Goal: Find specific page/section: Find specific page/section

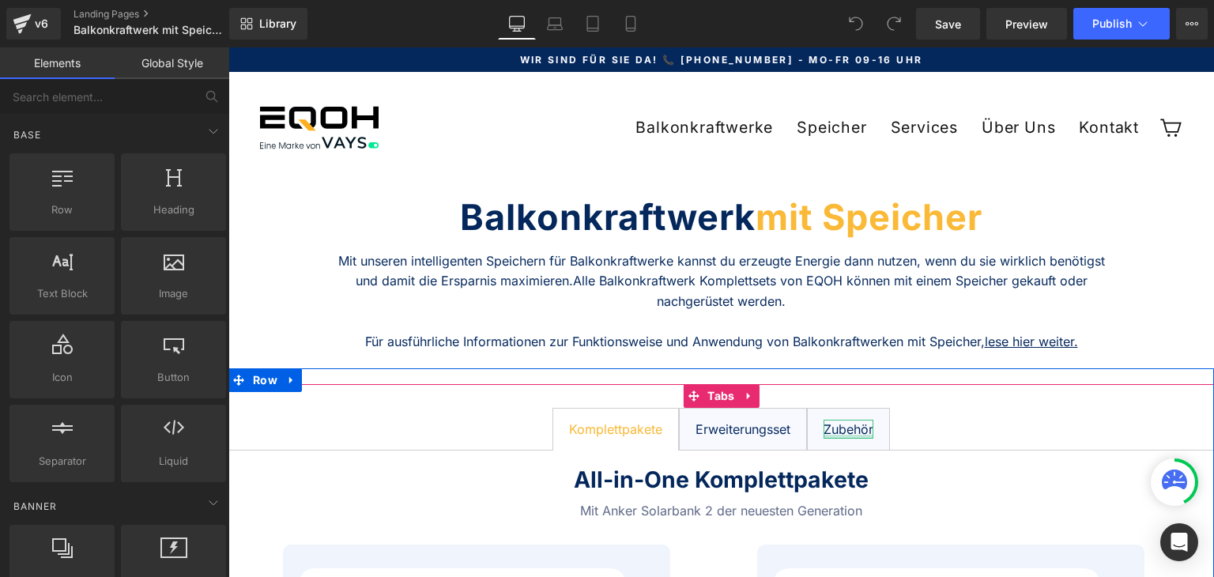
click at [851, 435] on div at bounding box center [849, 437] width 50 height 4
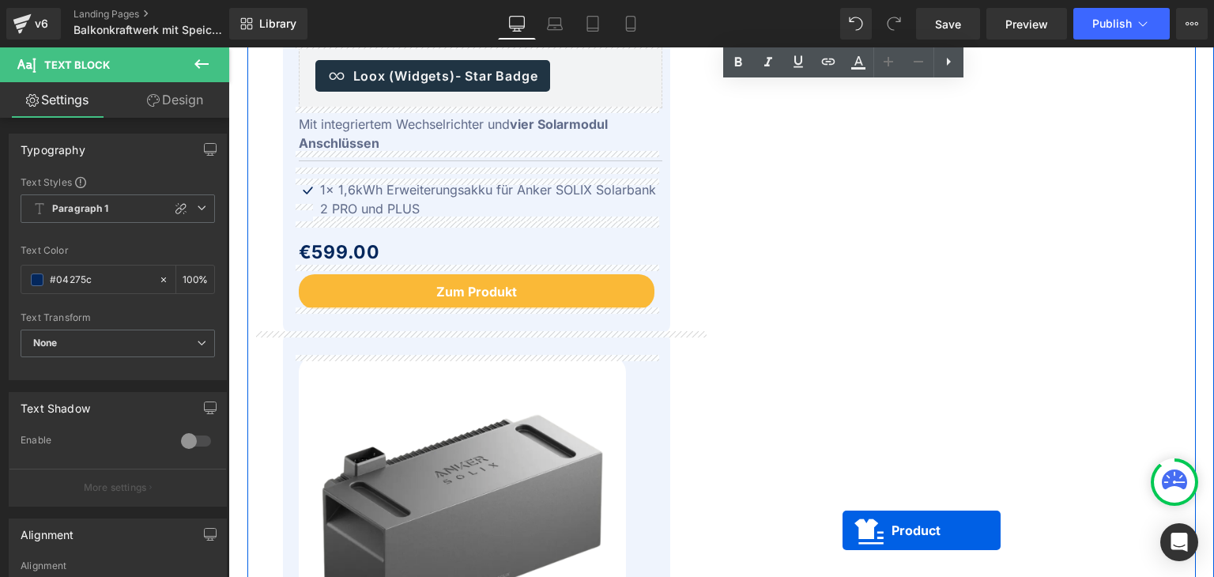
scroll to position [978, 0]
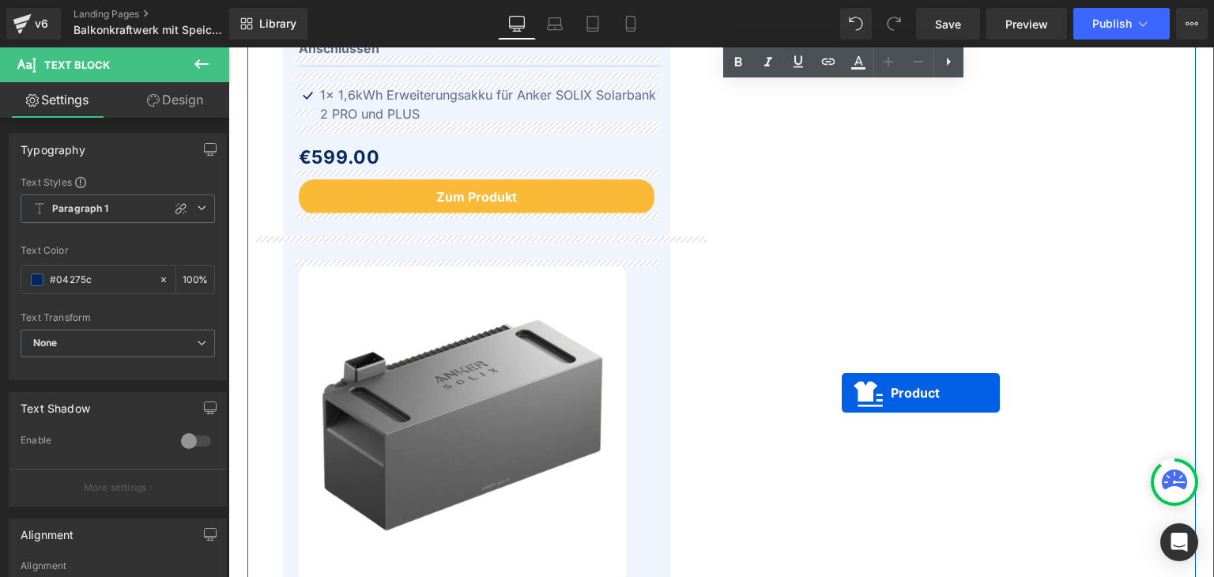
drag, startPoint x: 908, startPoint y: 131, endPoint x: 842, endPoint y: 393, distance: 269.8
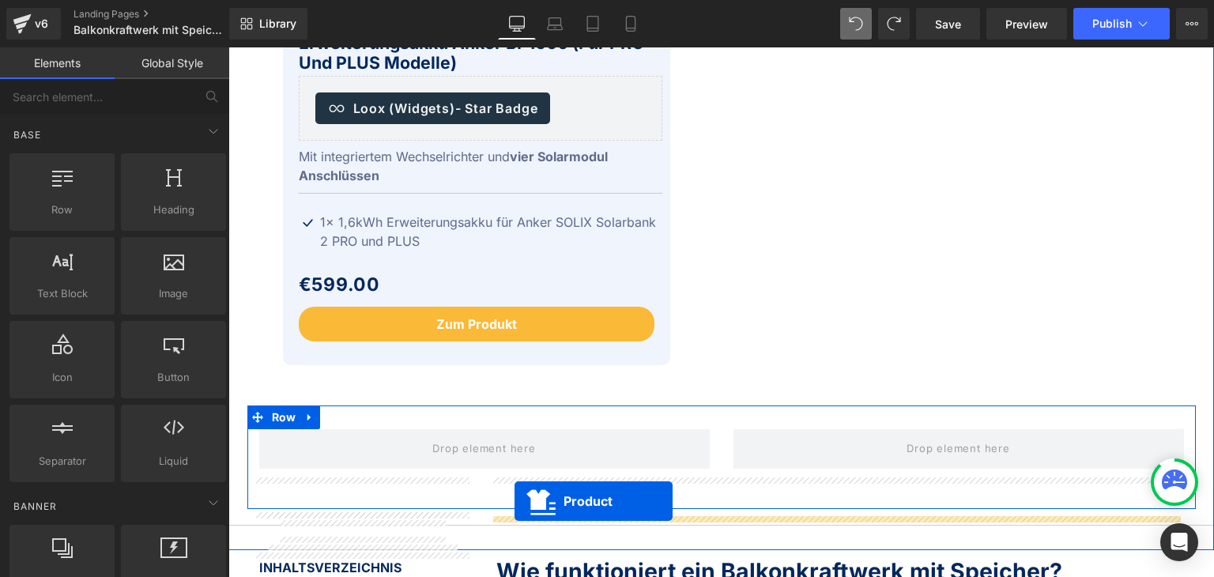
scroll to position [930, 0]
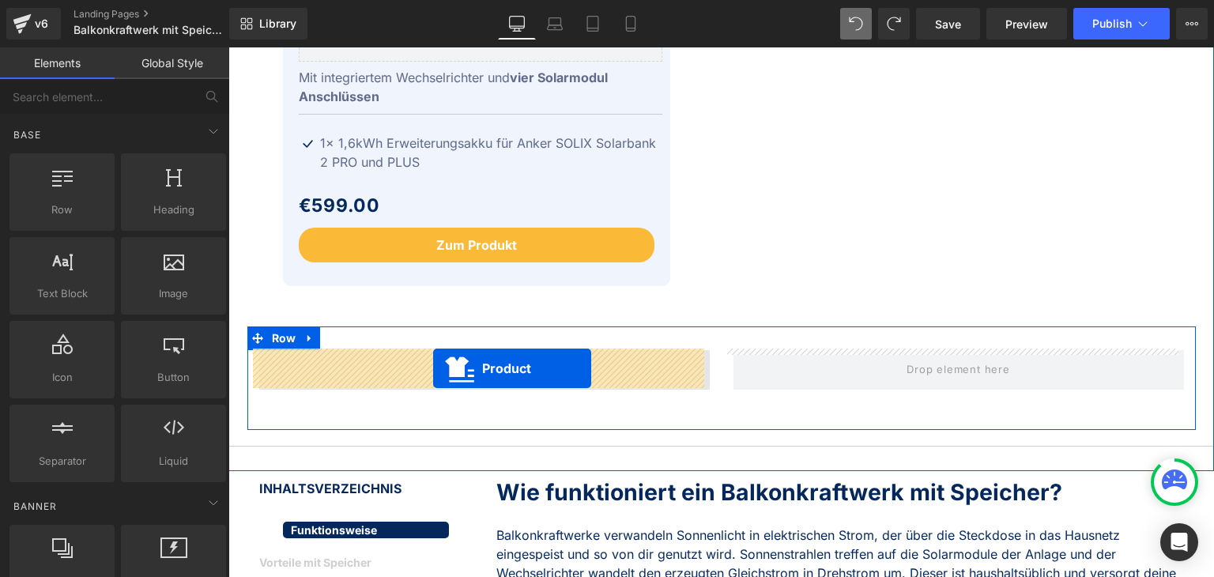
drag, startPoint x: 909, startPoint y: 150, endPoint x: 431, endPoint y: 370, distance: 526.4
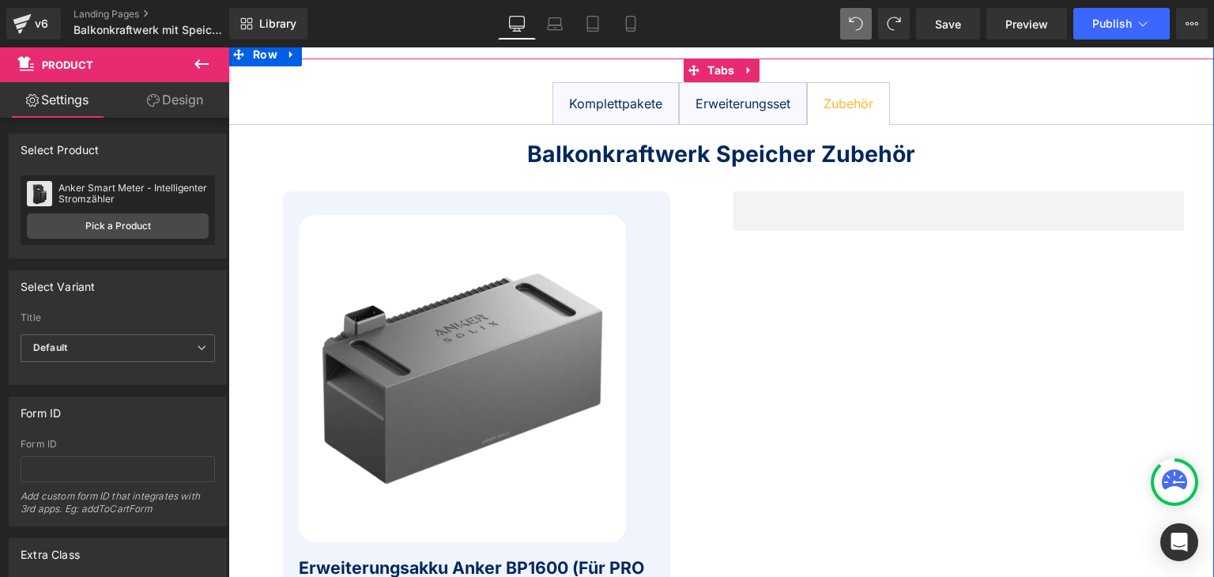
scroll to position [297, 0]
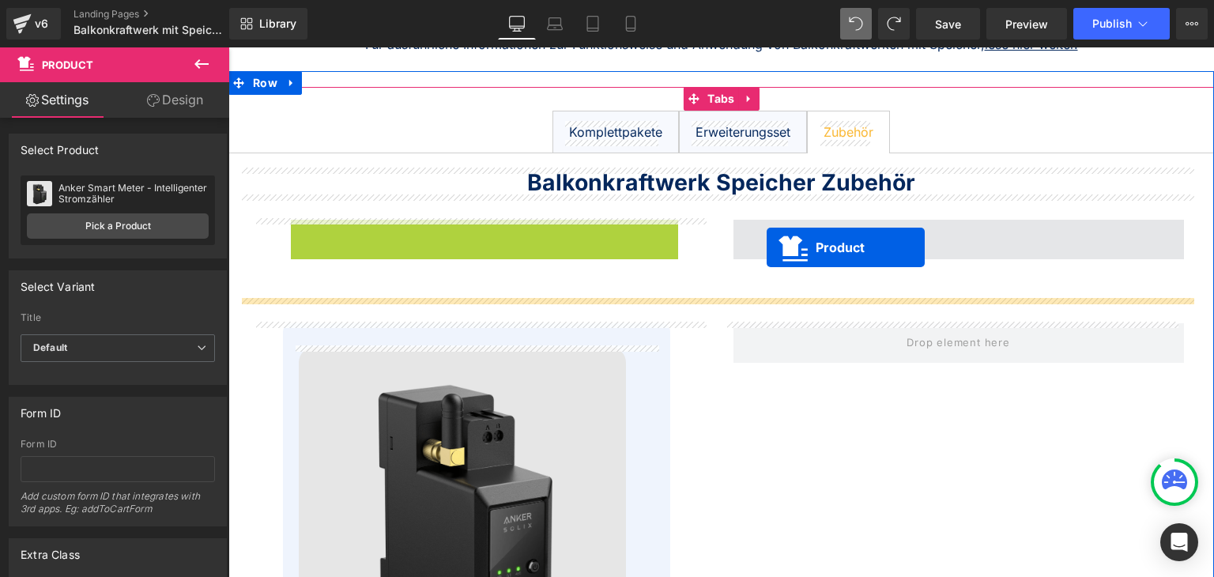
drag, startPoint x: 432, startPoint y: 232, endPoint x: 767, endPoint y: 247, distance: 335.6
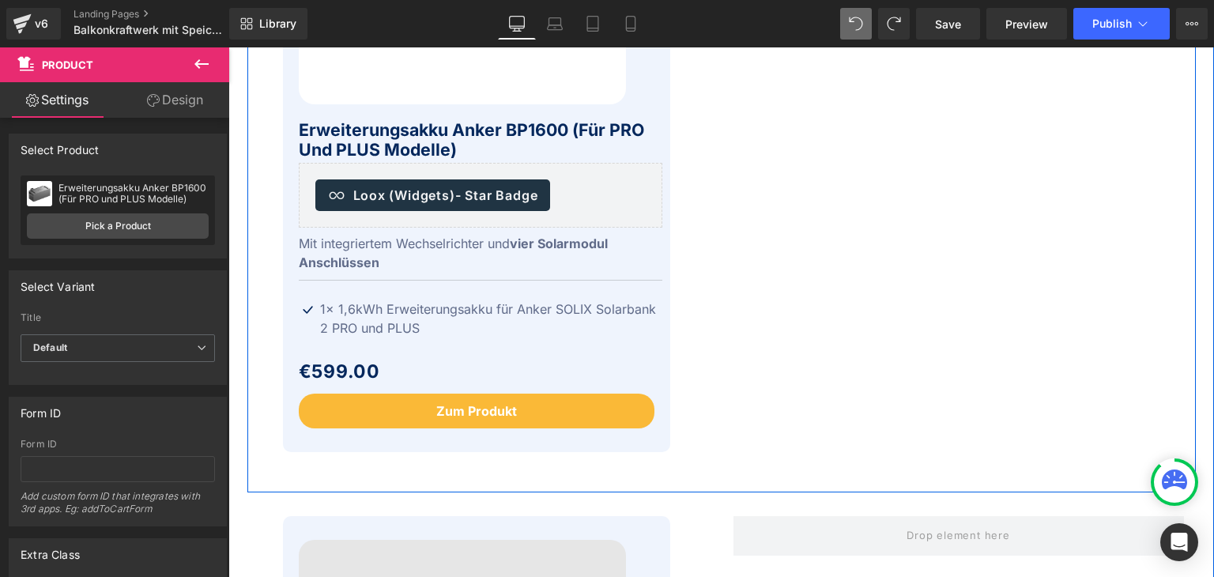
scroll to position [368, 0]
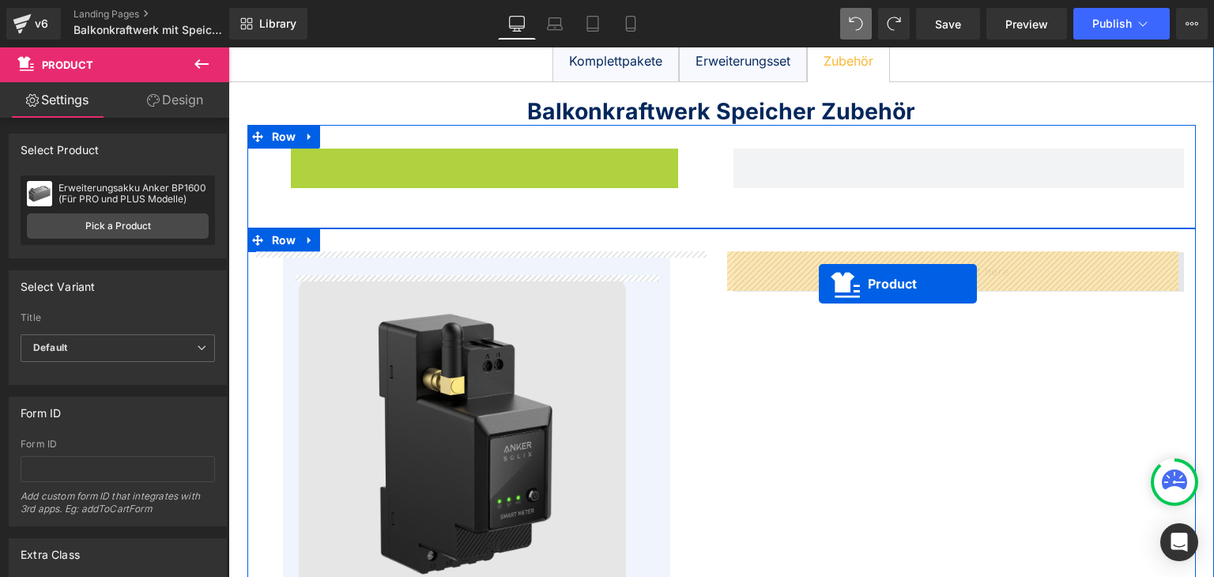
drag, startPoint x: 434, startPoint y: 162, endPoint x: 819, endPoint y: 284, distance: 403.8
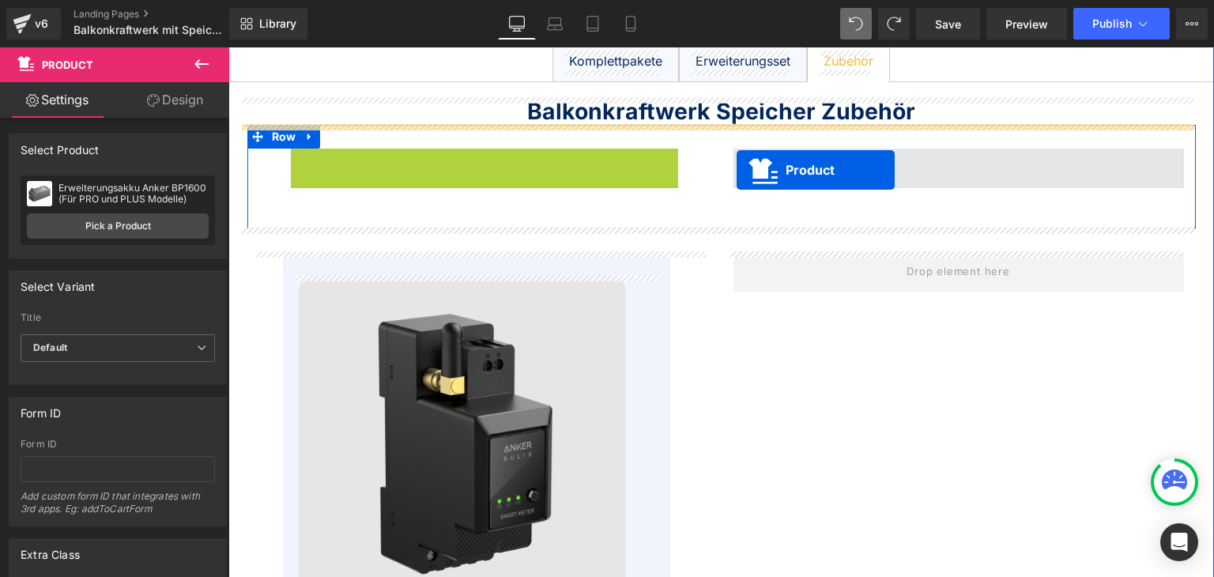
drag, startPoint x: 433, startPoint y: 160, endPoint x: 737, endPoint y: 169, distance: 303.7
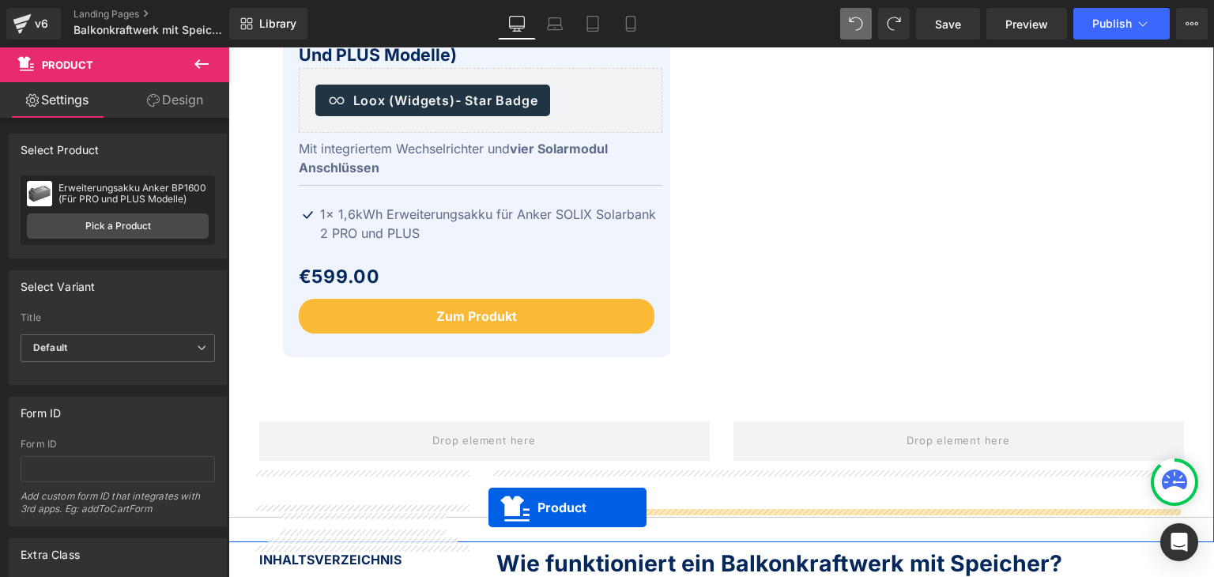
scroll to position [938, 0]
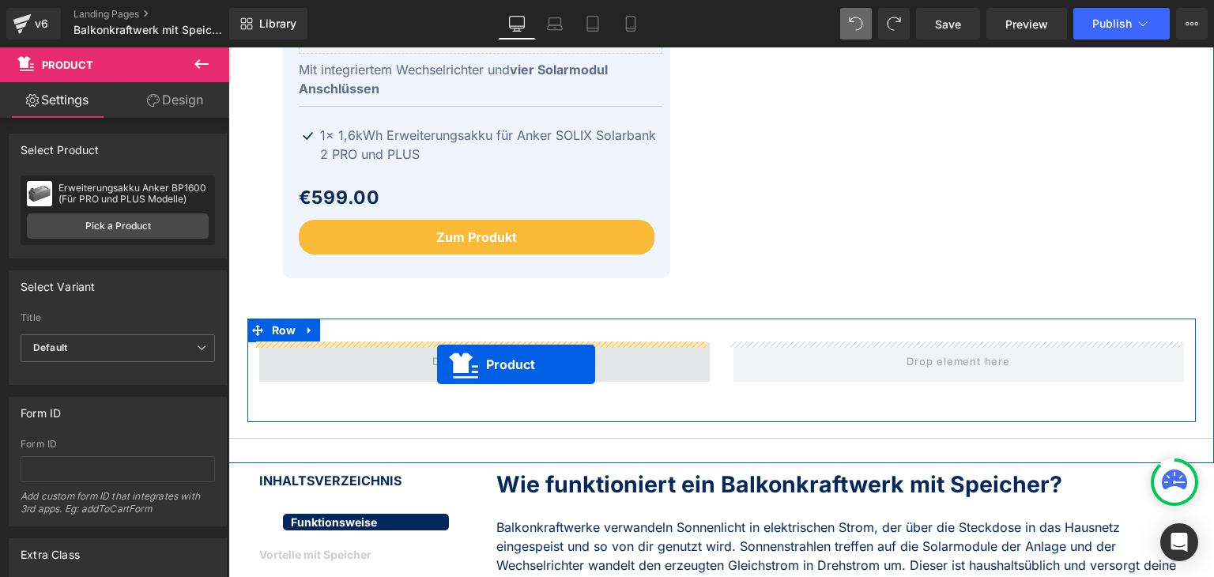
drag, startPoint x: 908, startPoint y: 160, endPoint x: 437, endPoint y: 364, distance: 512.7
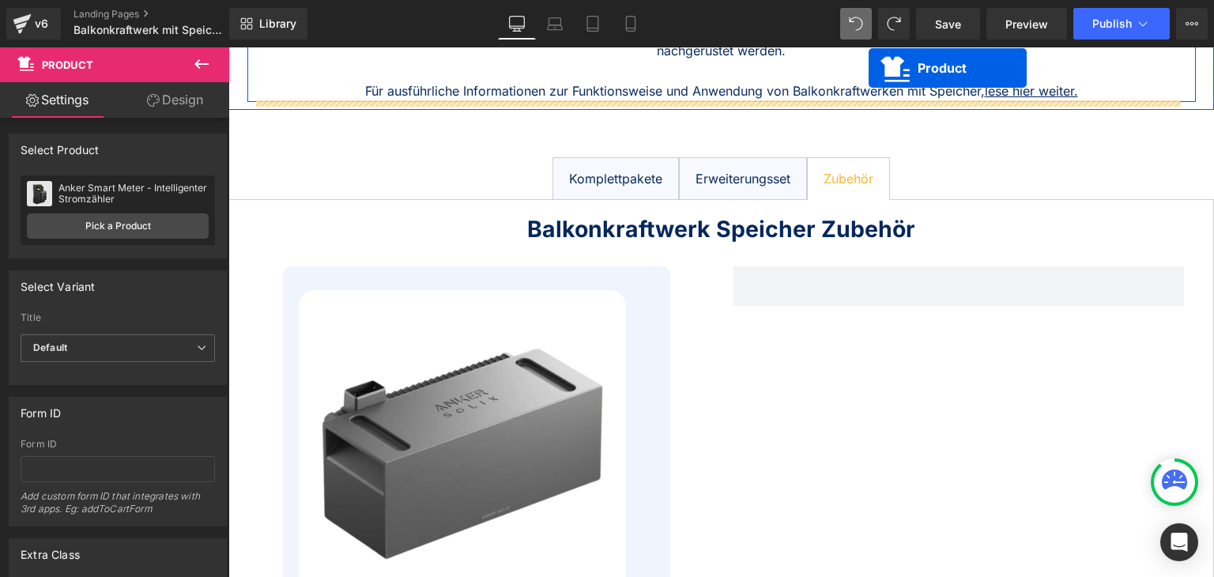
scroll to position [156, 0]
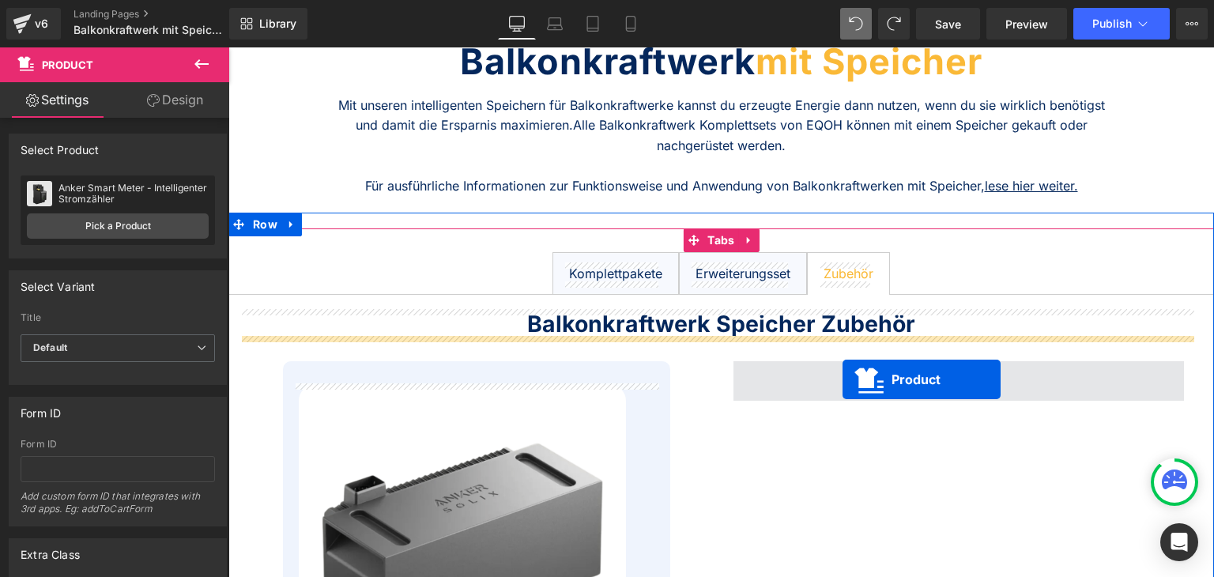
drag, startPoint x: 435, startPoint y: 281, endPoint x: 843, endPoint y: 380, distance: 419.8
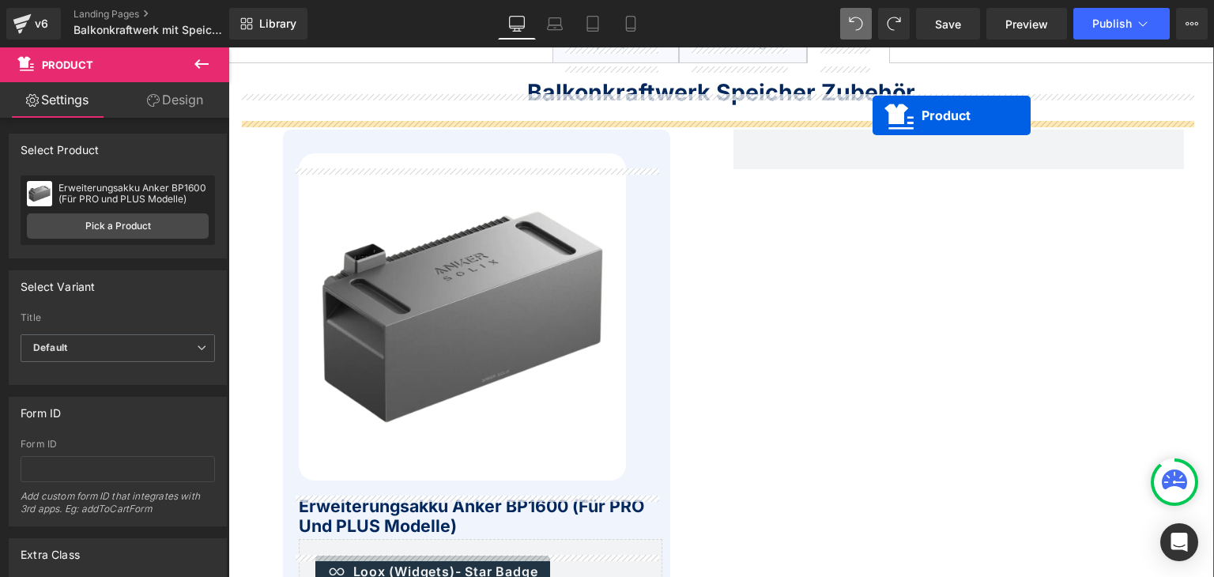
scroll to position [372, 0]
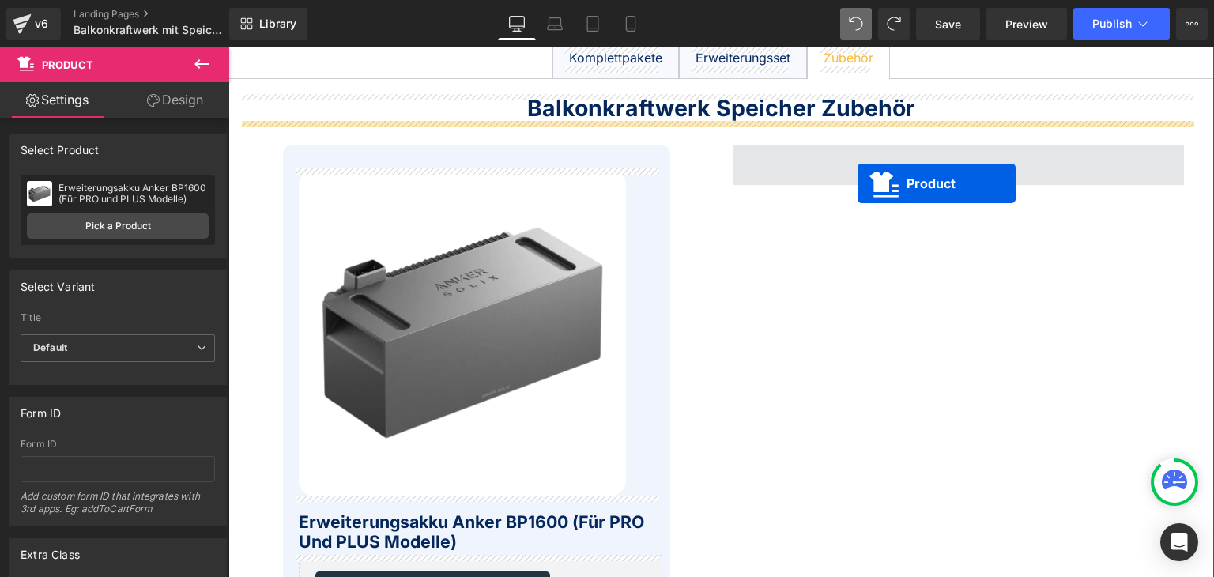
drag, startPoint x: 434, startPoint y: 400, endPoint x: 858, endPoint y: 183, distance: 475.9
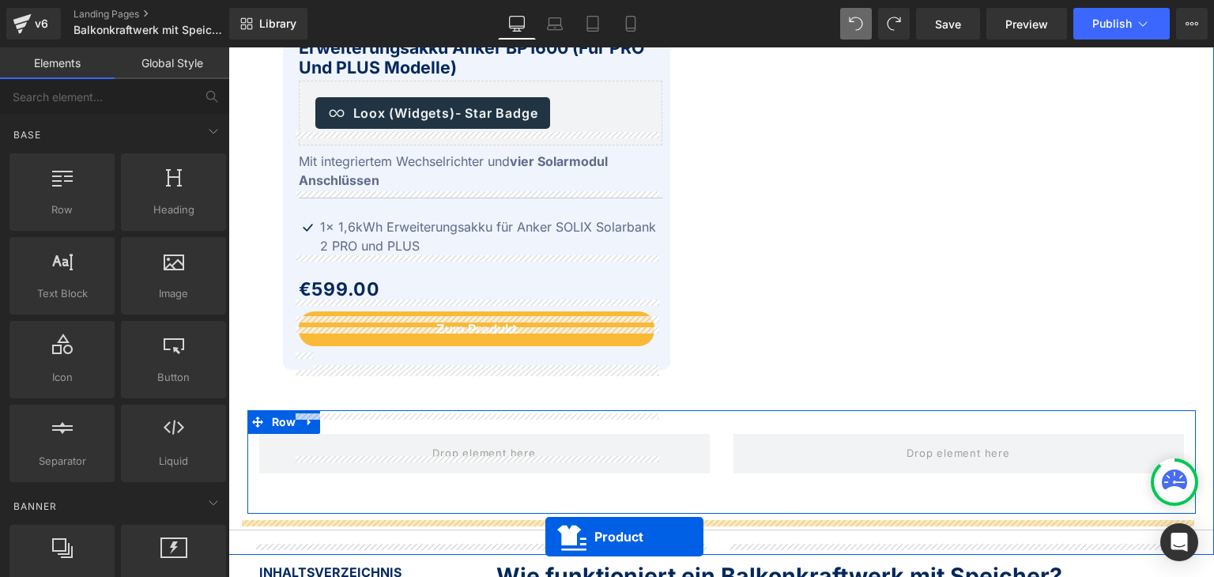
scroll to position [972, 0]
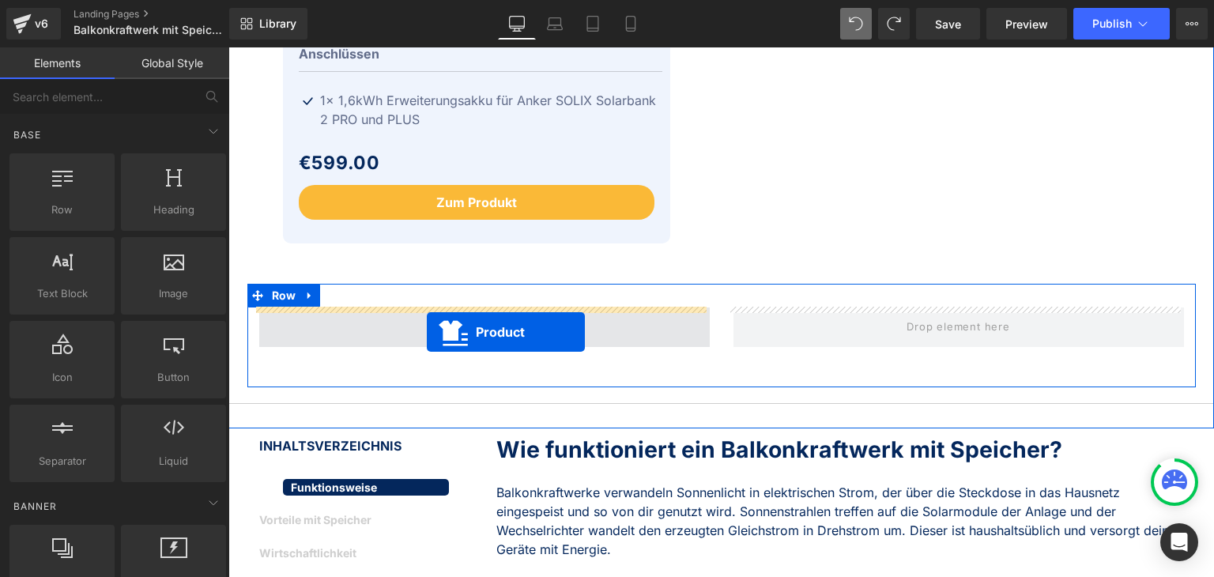
drag, startPoint x: 908, startPoint y: 171, endPoint x: 427, endPoint y: 332, distance: 507.0
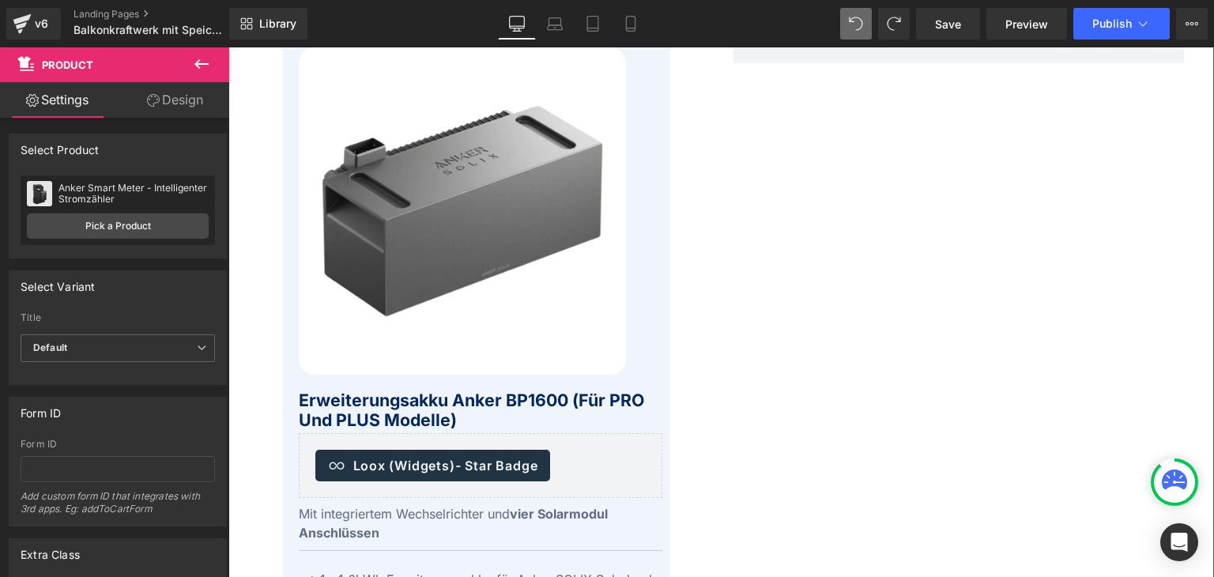
scroll to position [261, 0]
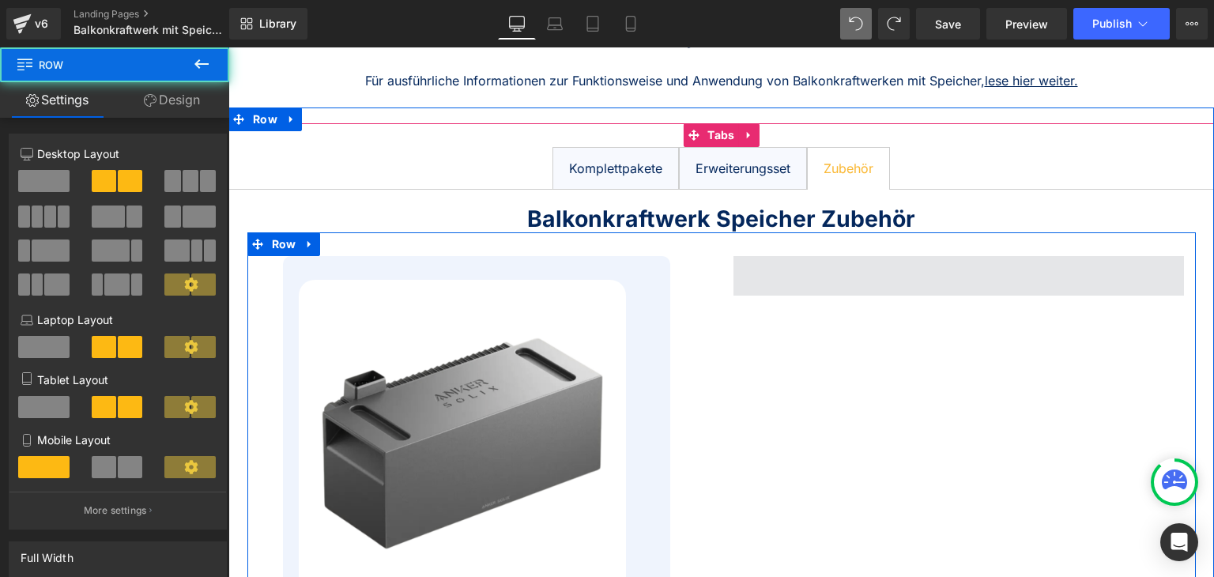
click at [986, 280] on span at bounding box center [959, 276] width 451 height 40
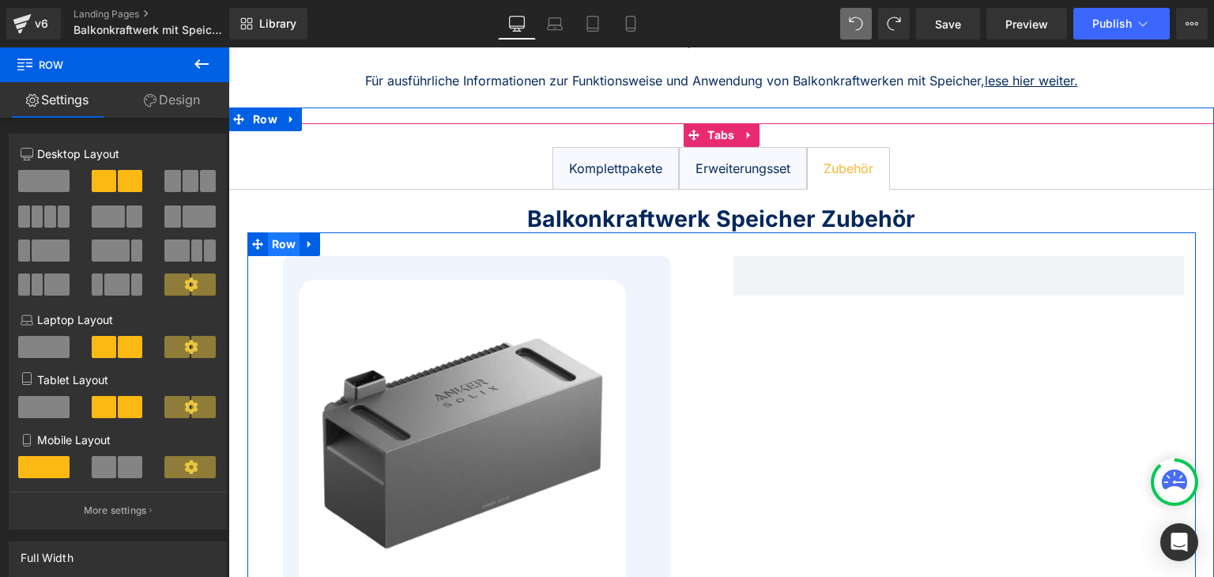
click at [273, 247] on span "Row" at bounding box center [284, 244] width 32 height 24
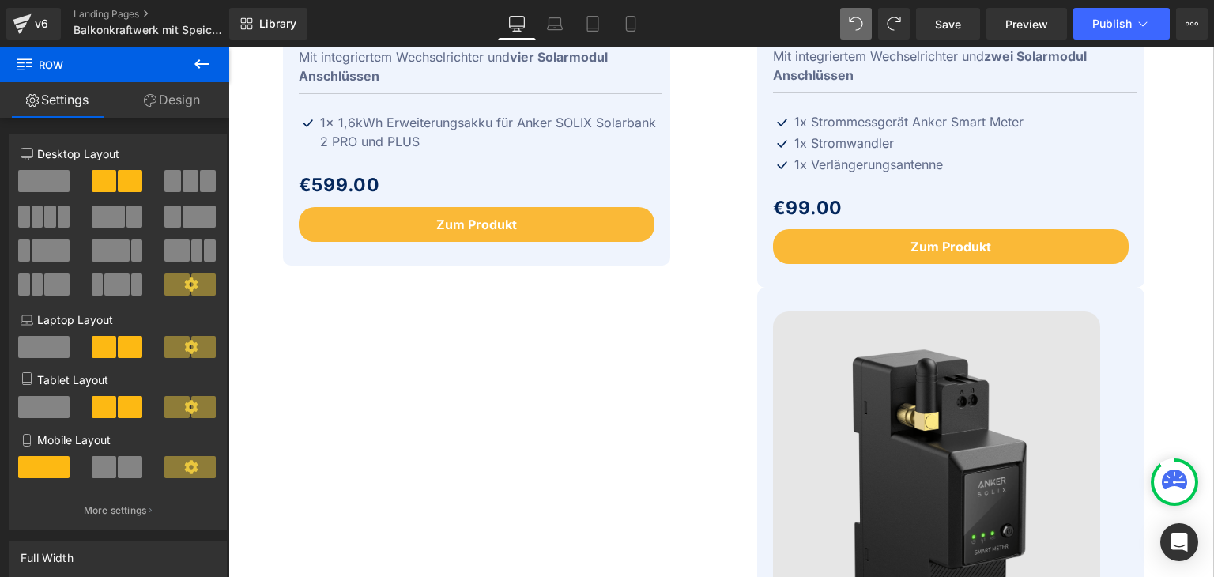
scroll to position [1127, 0]
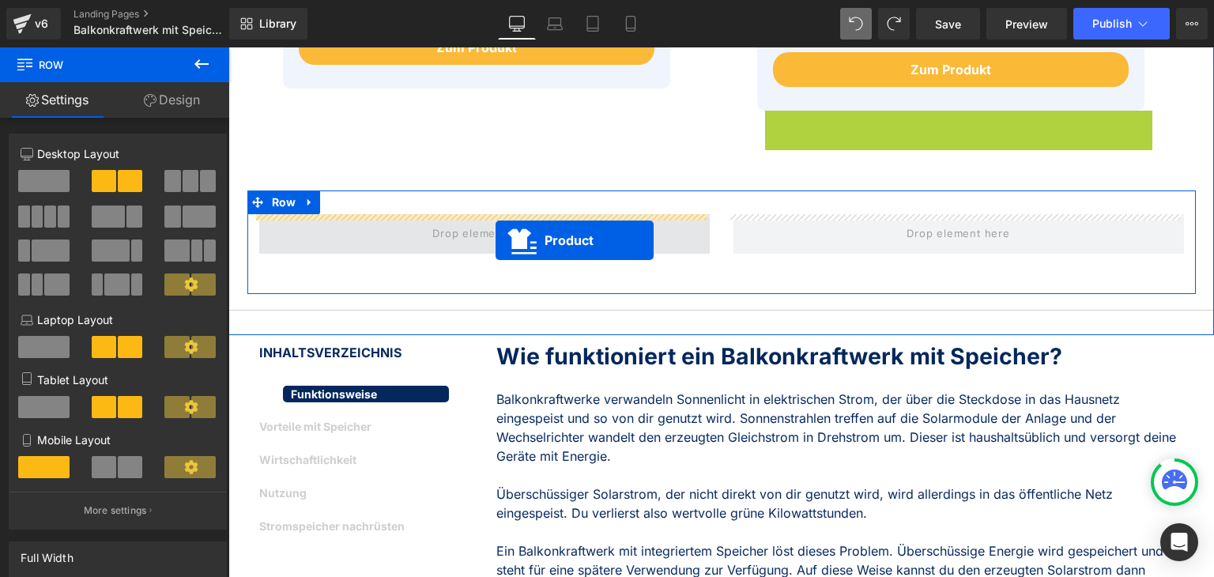
drag, startPoint x: 912, startPoint y: 121, endPoint x: 496, endPoint y: 240, distance: 433.4
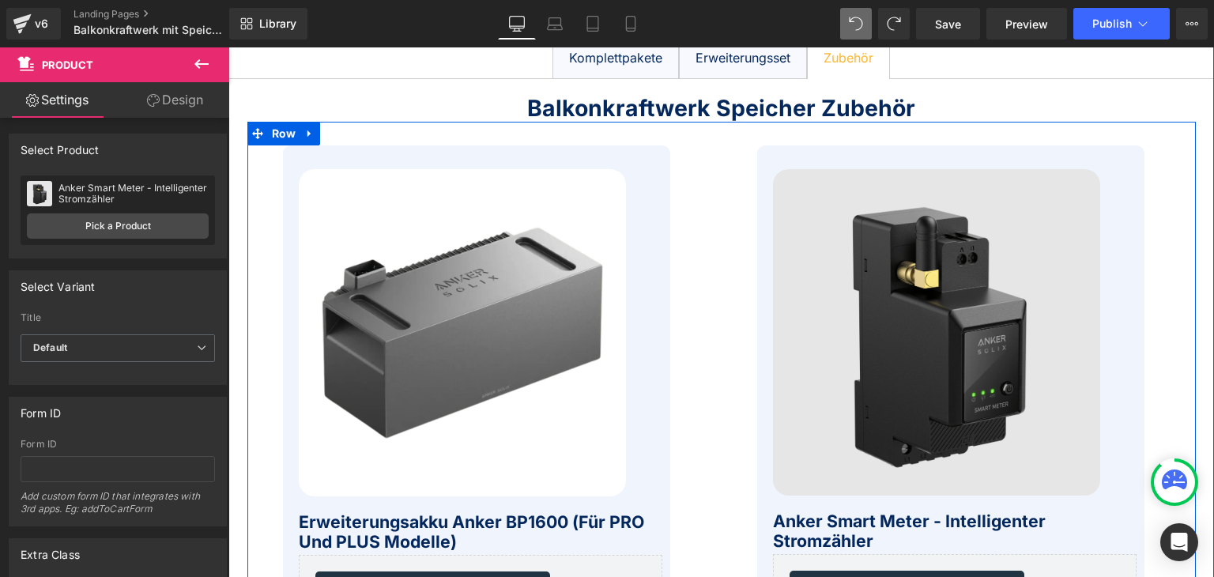
scroll to position [337, 0]
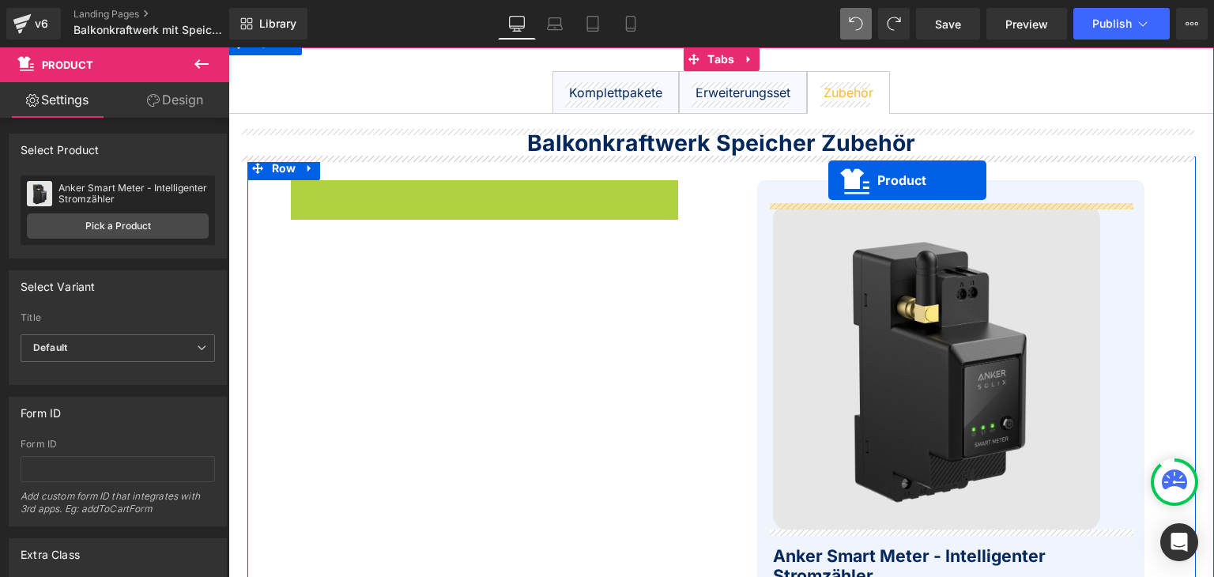
drag, startPoint x: 433, startPoint y: 188, endPoint x: 829, endPoint y: 180, distance: 395.4
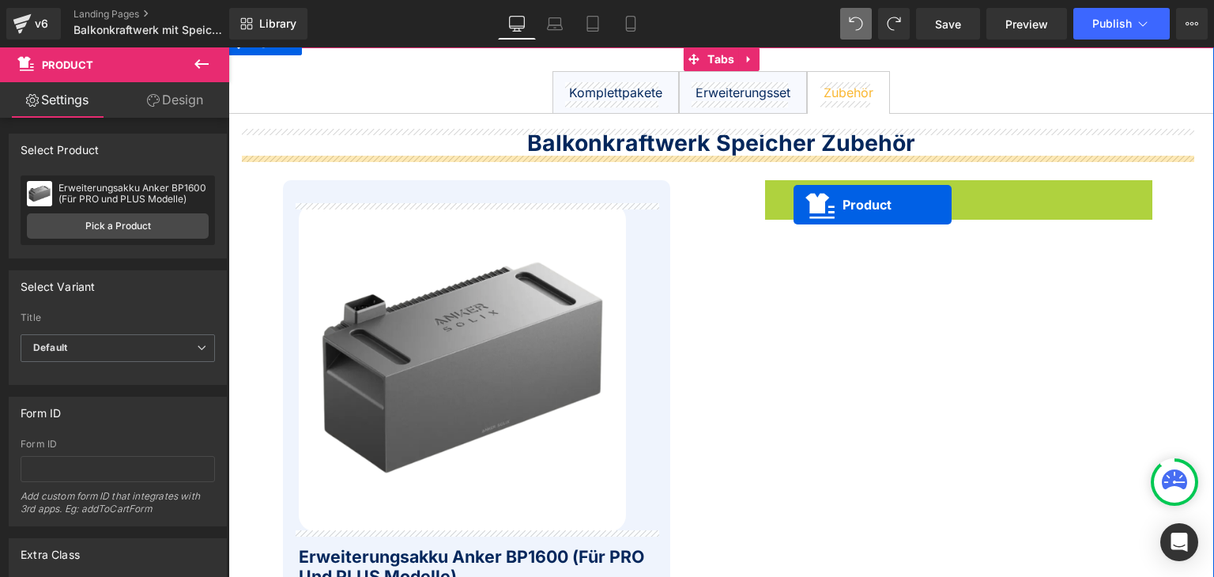
drag, startPoint x: 908, startPoint y: 192, endPoint x: 799, endPoint y: 202, distance: 109.5
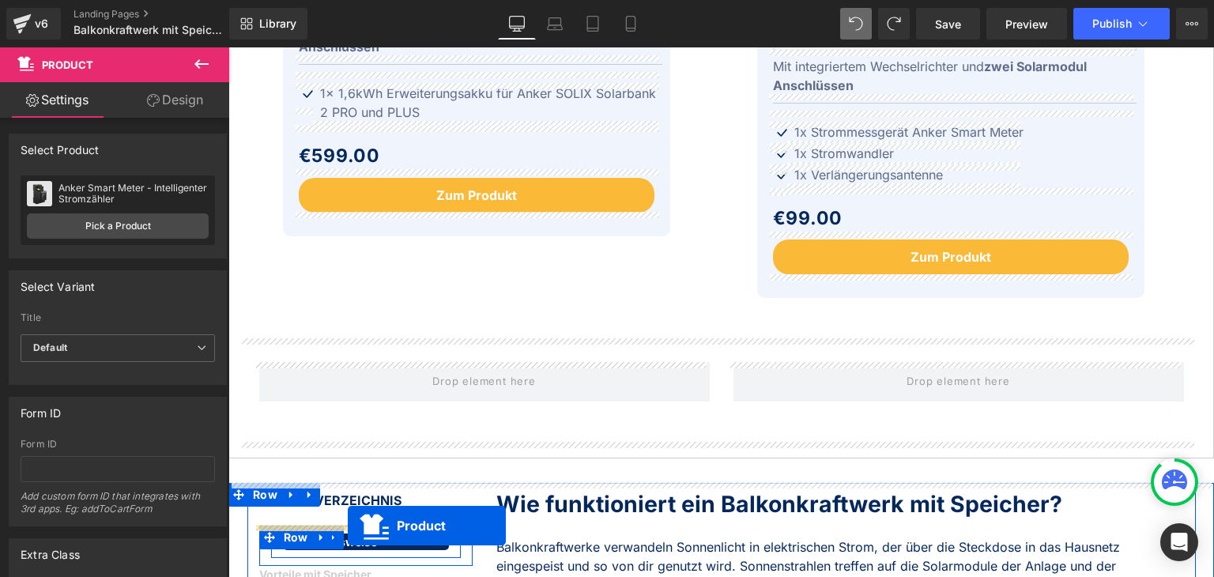
scroll to position [1027, 0]
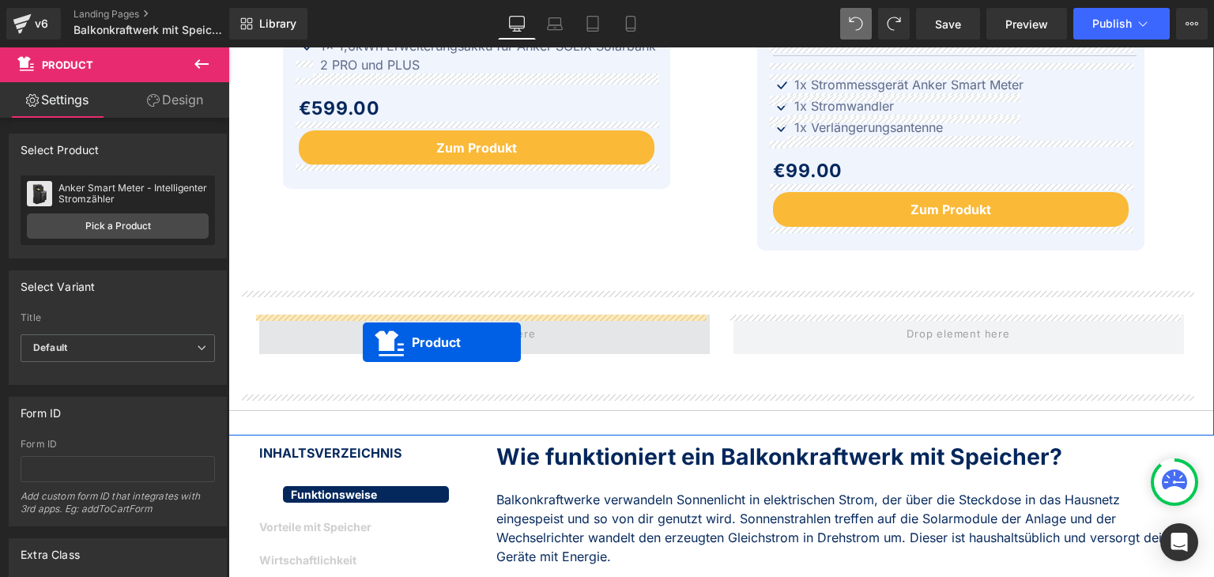
drag, startPoint x: 908, startPoint y: 311, endPoint x: 363, endPoint y: 342, distance: 546.4
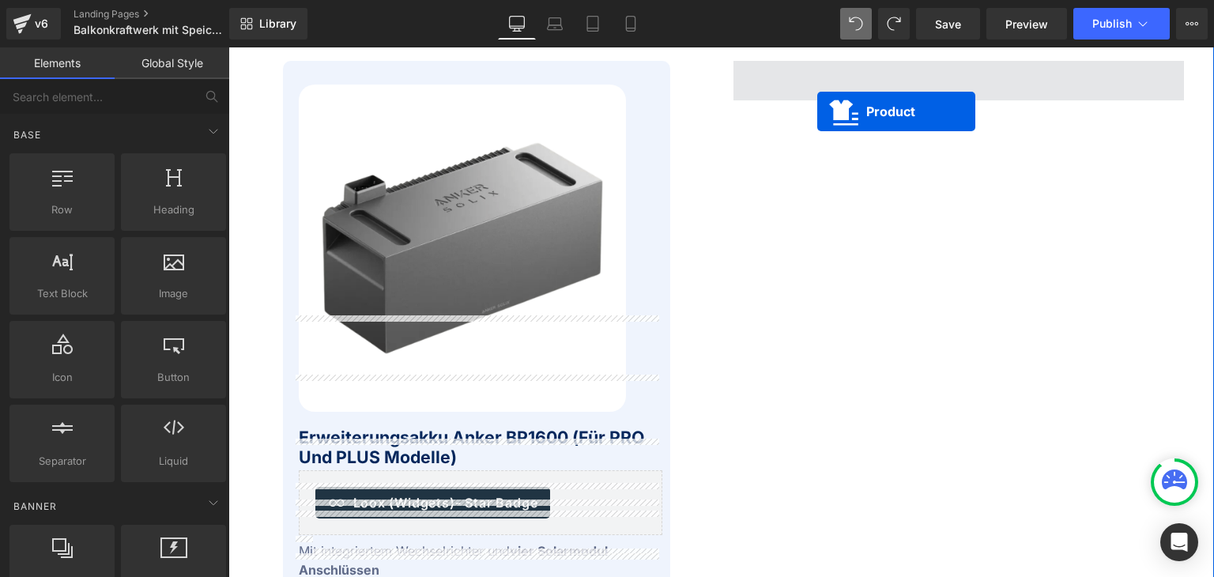
scroll to position [425, 0]
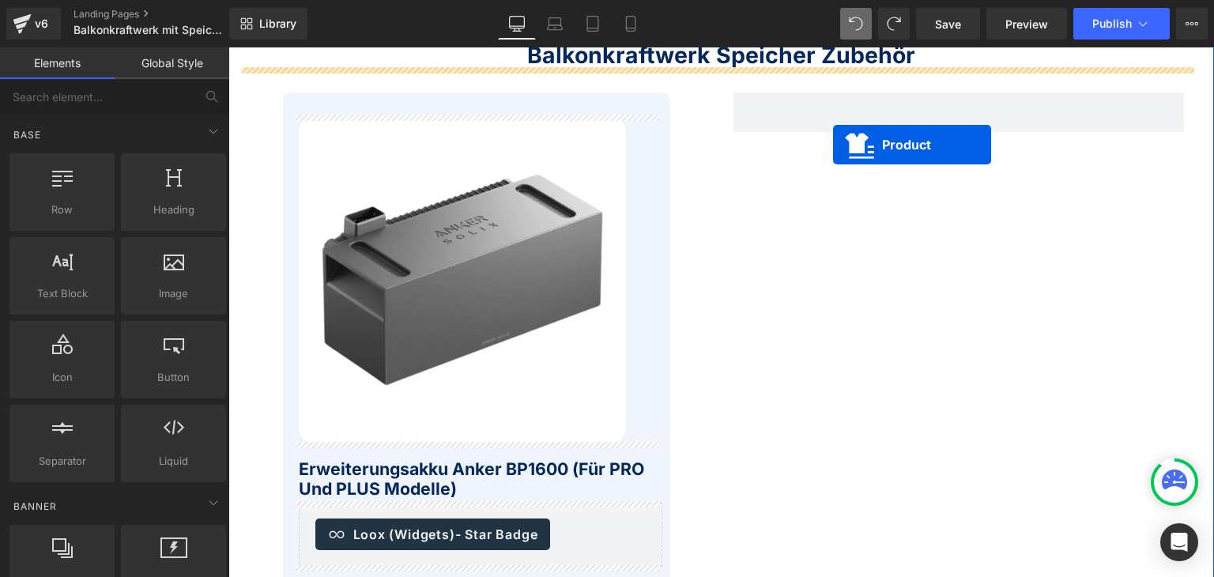
drag, startPoint x: 433, startPoint y: 361, endPoint x: 833, endPoint y: 145, distance: 454.6
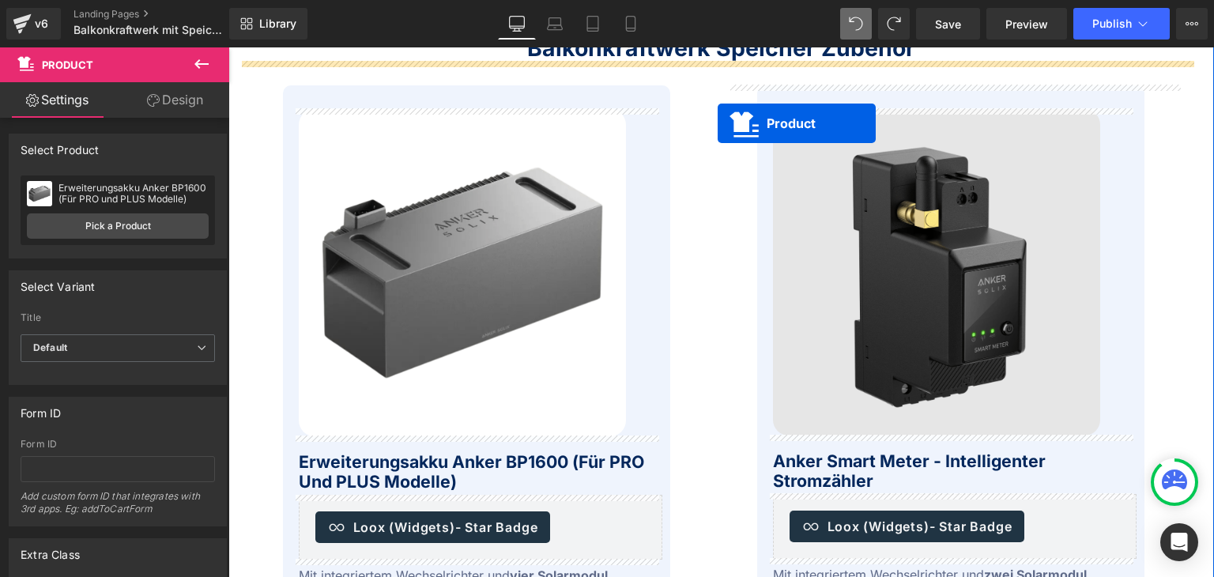
scroll to position [368, 0]
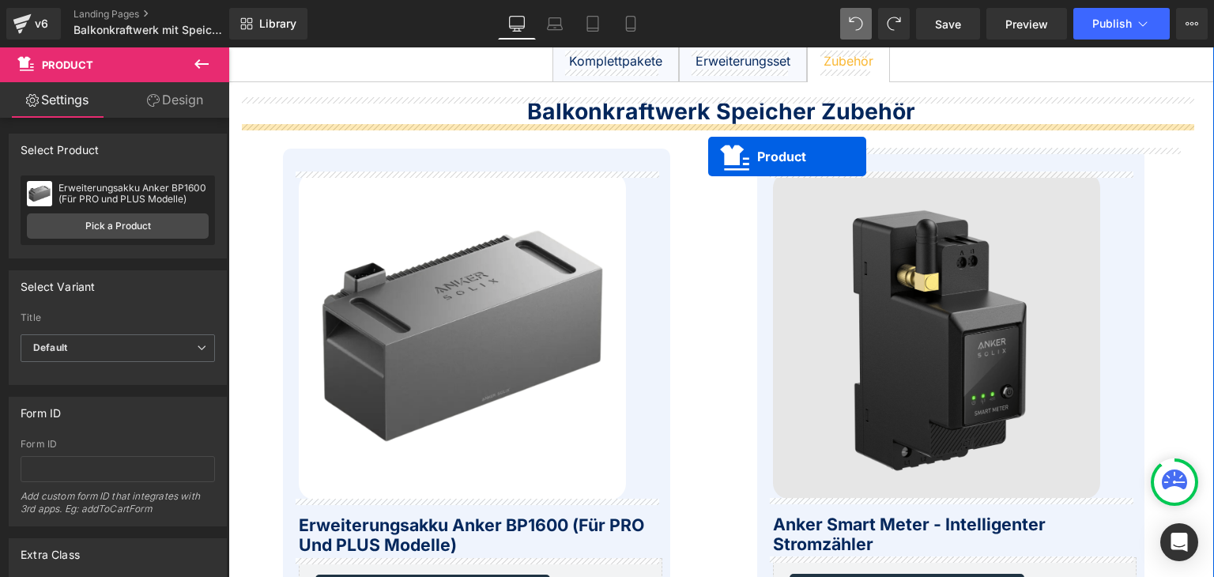
drag, startPoint x: 432, startPoint y: 385, endPoint x: 708, endPoint y: 156, distance: 359.4
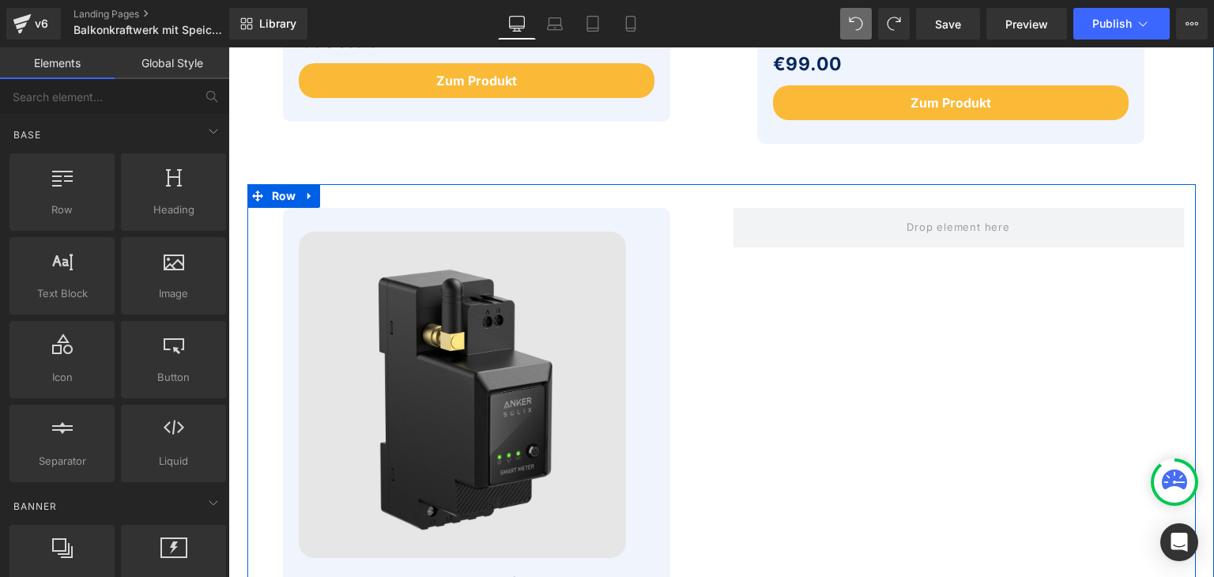
scroll to position [1067, 0]
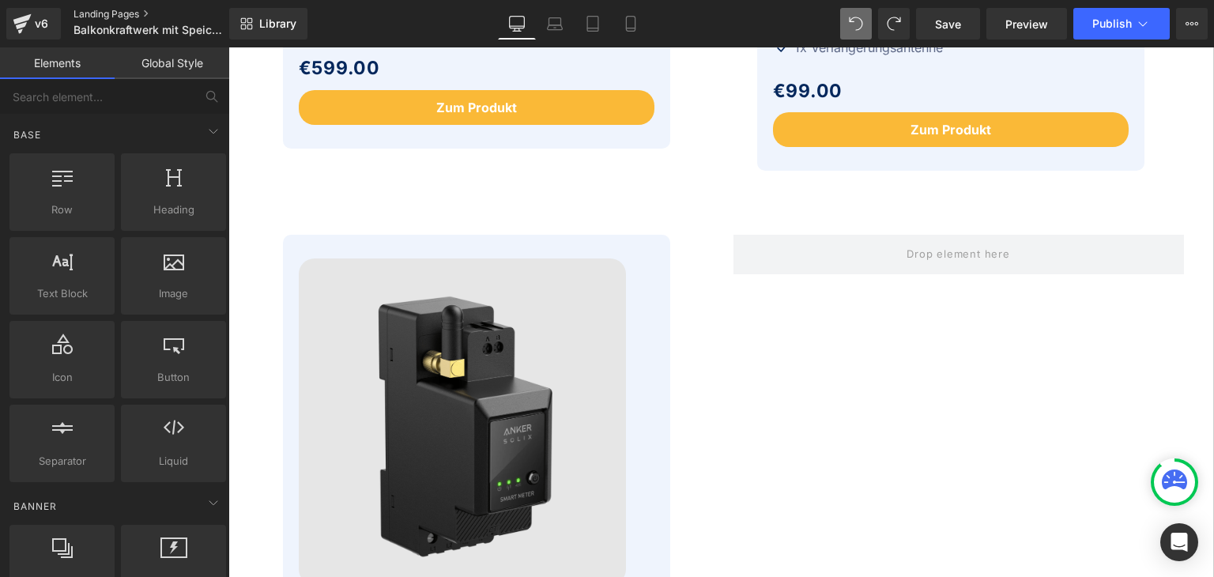
click at [101, 13] on link "Landing Pages" at bounding box center [163, 14] width 179 height 13
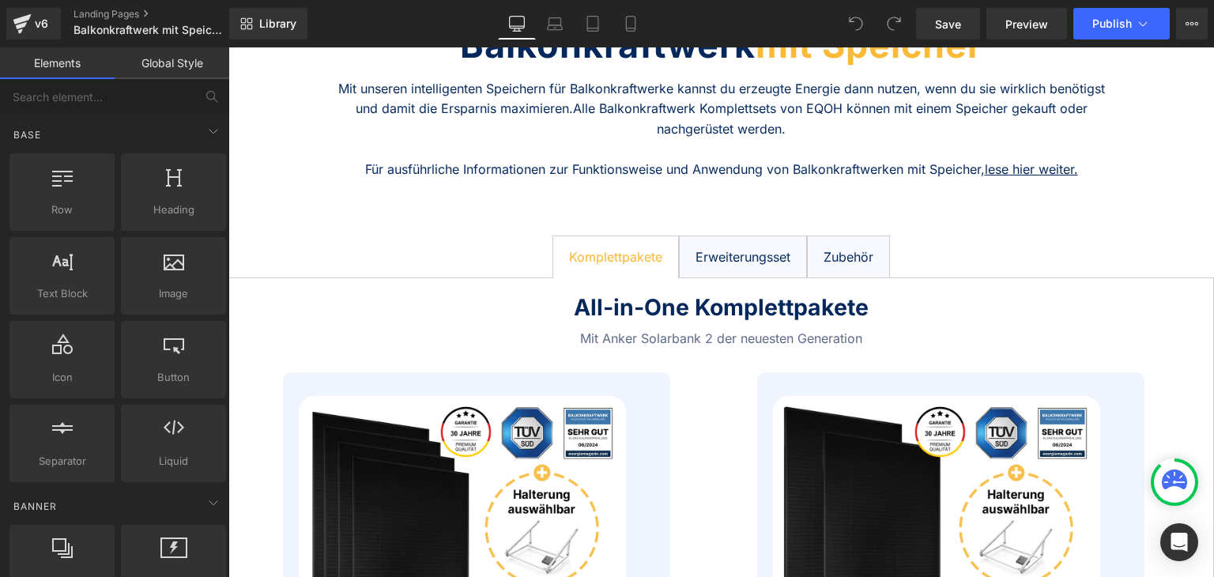
scroll to position [79, 0]
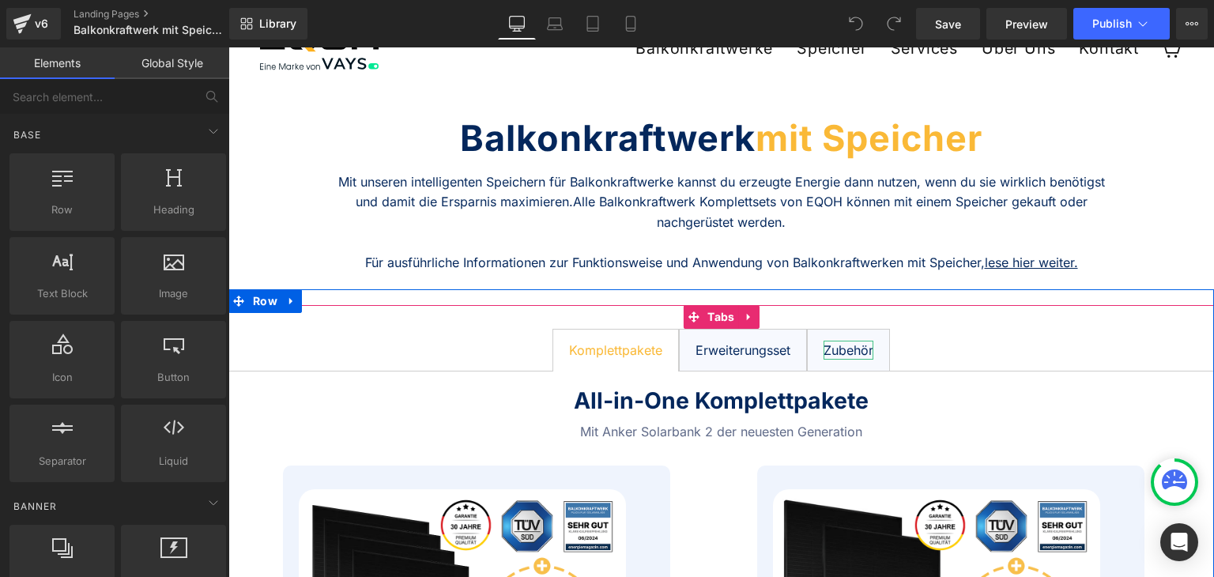
click at [848, 352] on div "Zubehör" at bounding box center [849, 350] width 50 height 19
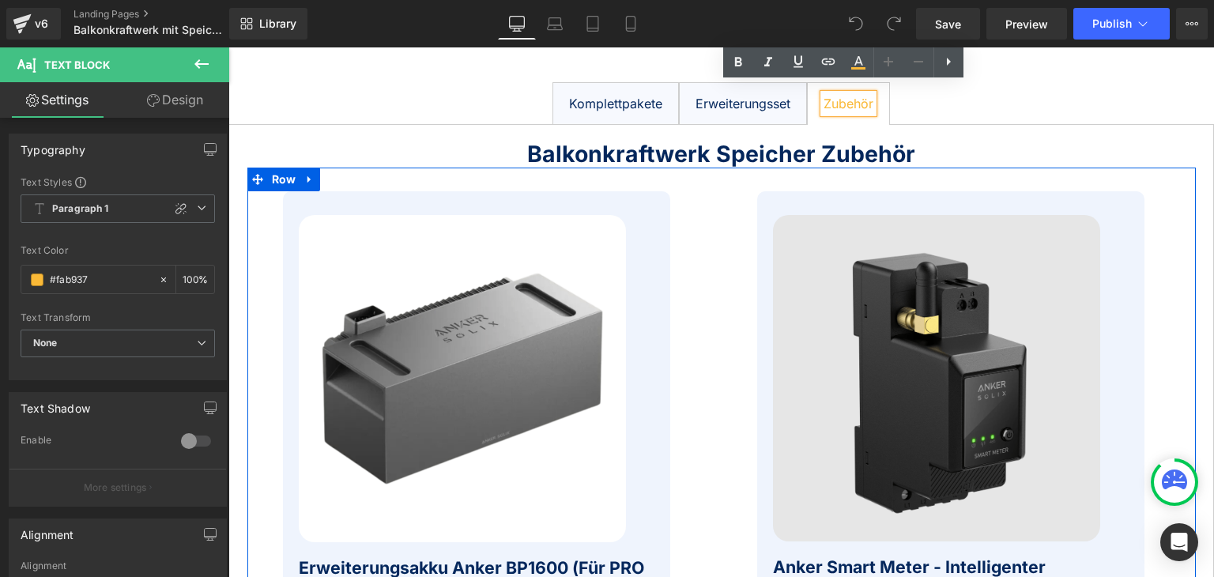
scroll to position [316, 0]
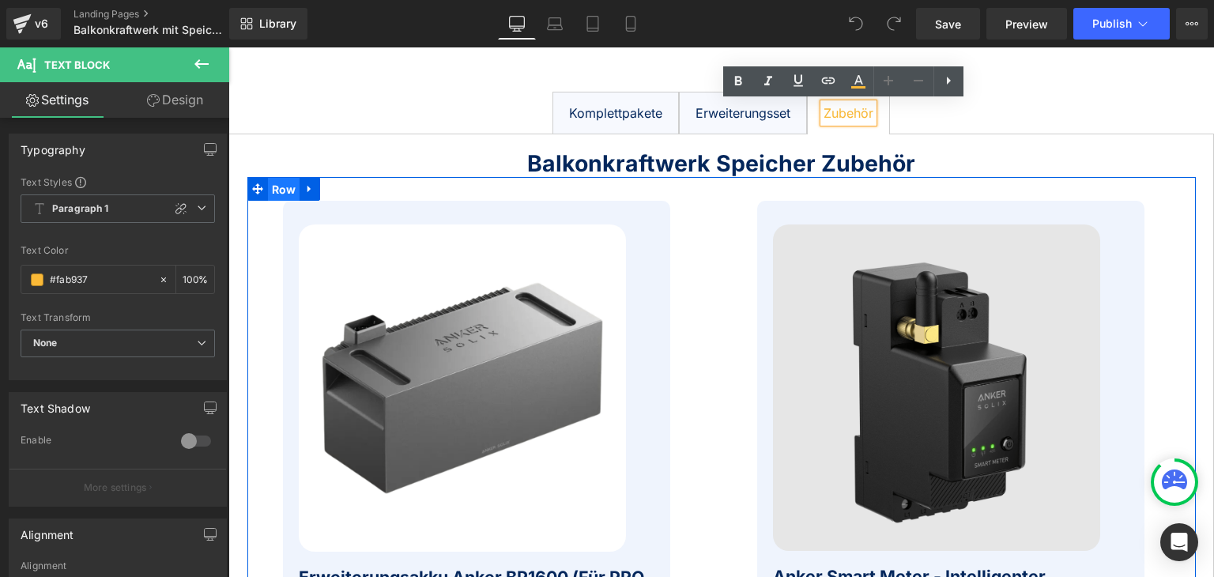
click at [271, 189] on span "Row" at bounding box center [284, 190] width 32 height 24
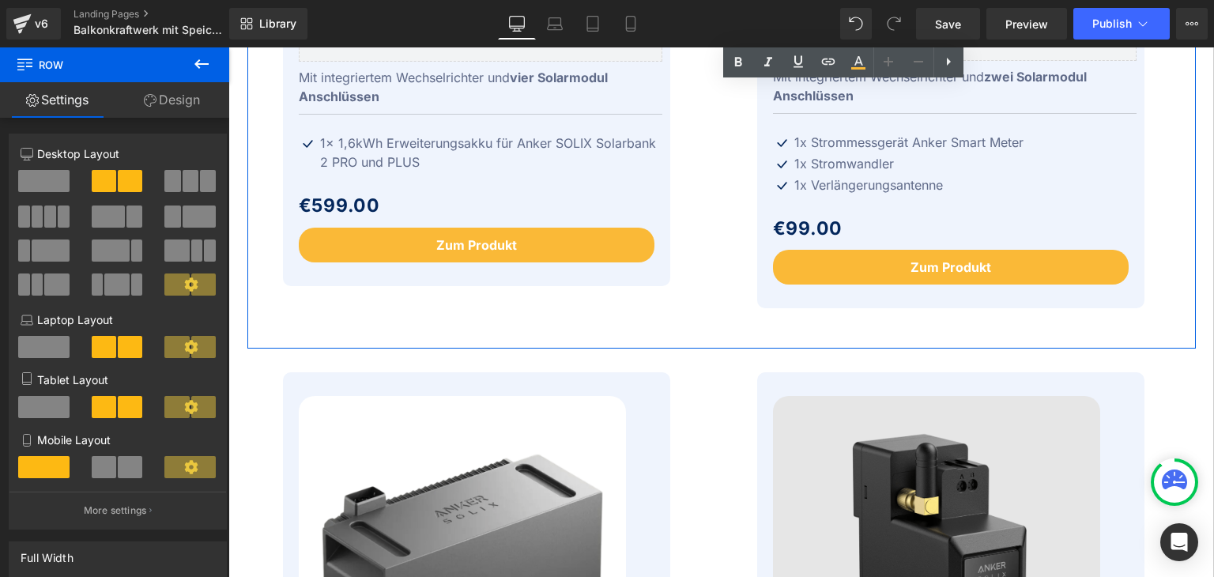
scroll to position [1009, 0]
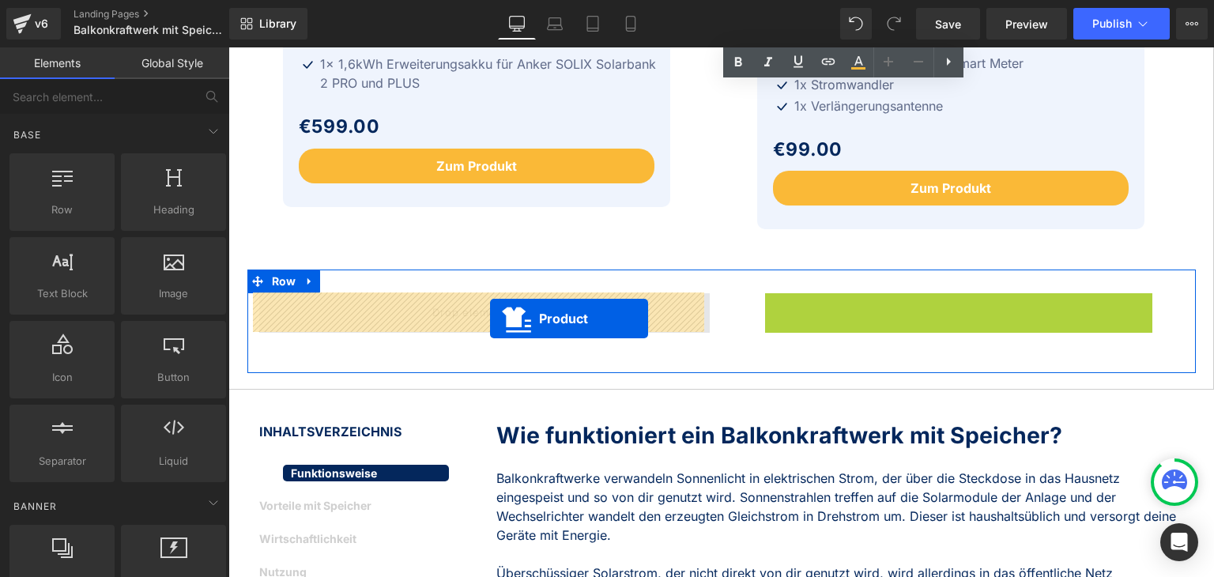
drag, startPoint x: 909, startPoint y: 305, endPoint x: 486, endPoint y: 317, distance: 423.1
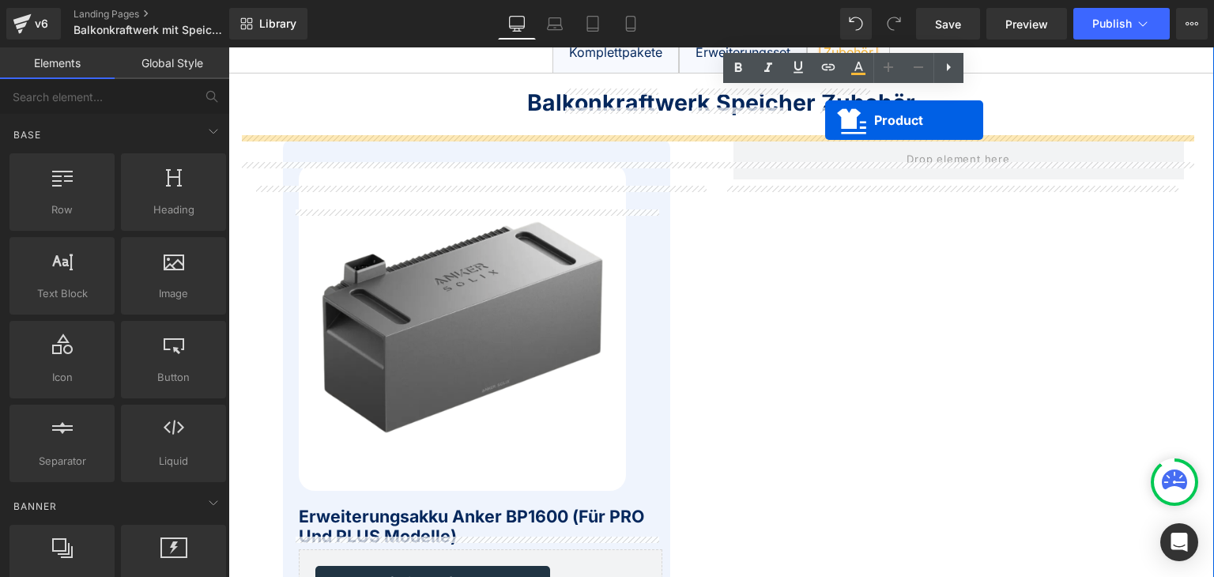
scroll to position [314, 0]
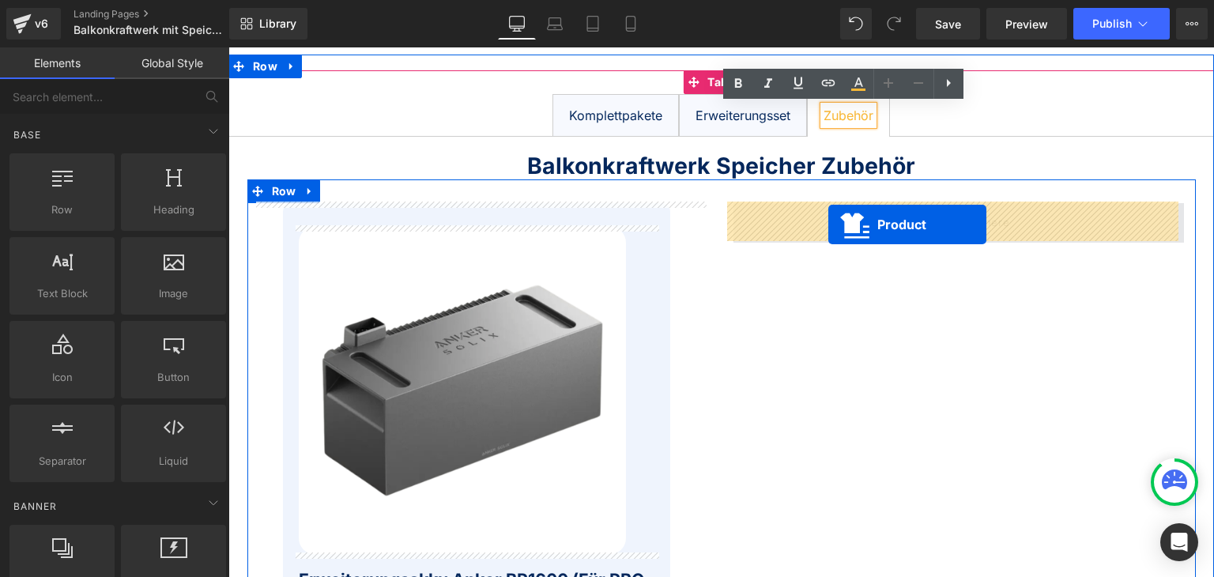
drag, startPoint x: 435, startPoint y: 201, endPoint x: 829, endPoint y: 225, distance: 394.5
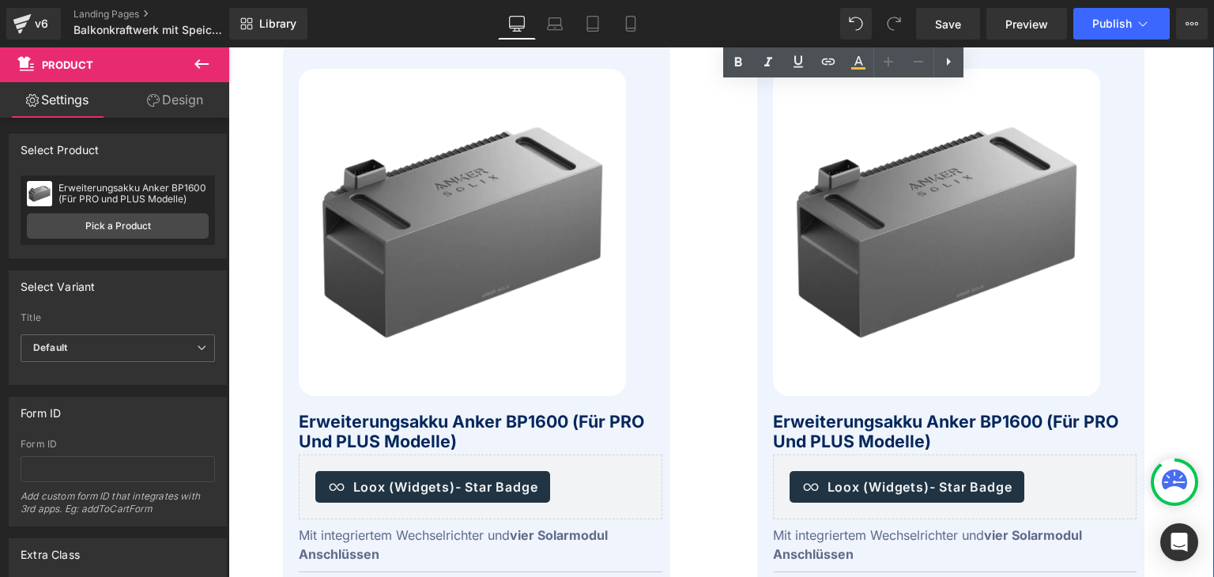
scroll to position [393, 0]
